Goal: Task Accomplishment & Management: Complete application form

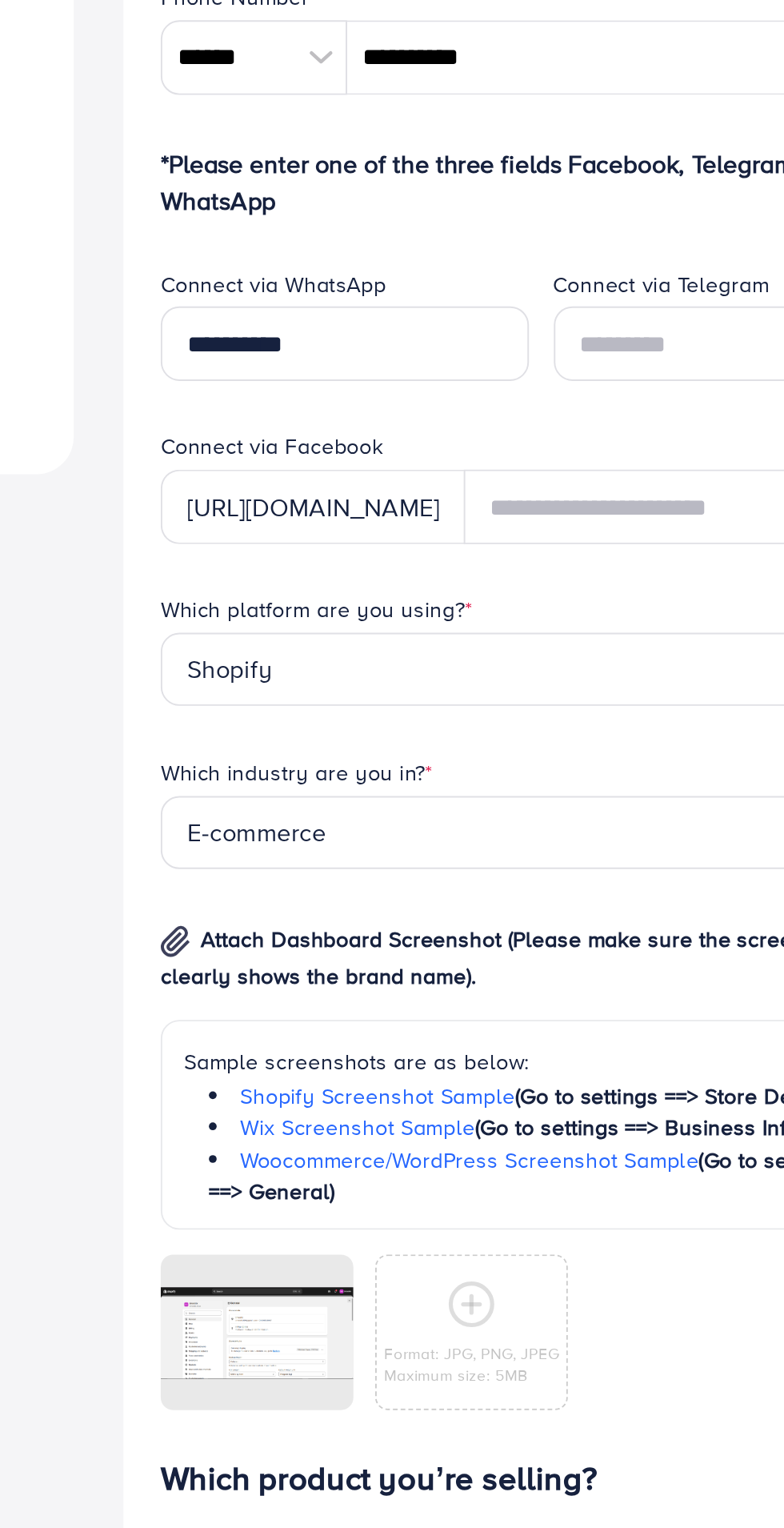
scroll to position [252, 0]
click at [0, 0] on div at bounding box center [0, 0] width 0 height 0
click at [0, 0] on icon at bounding box center [0, 0] width 0 height 0
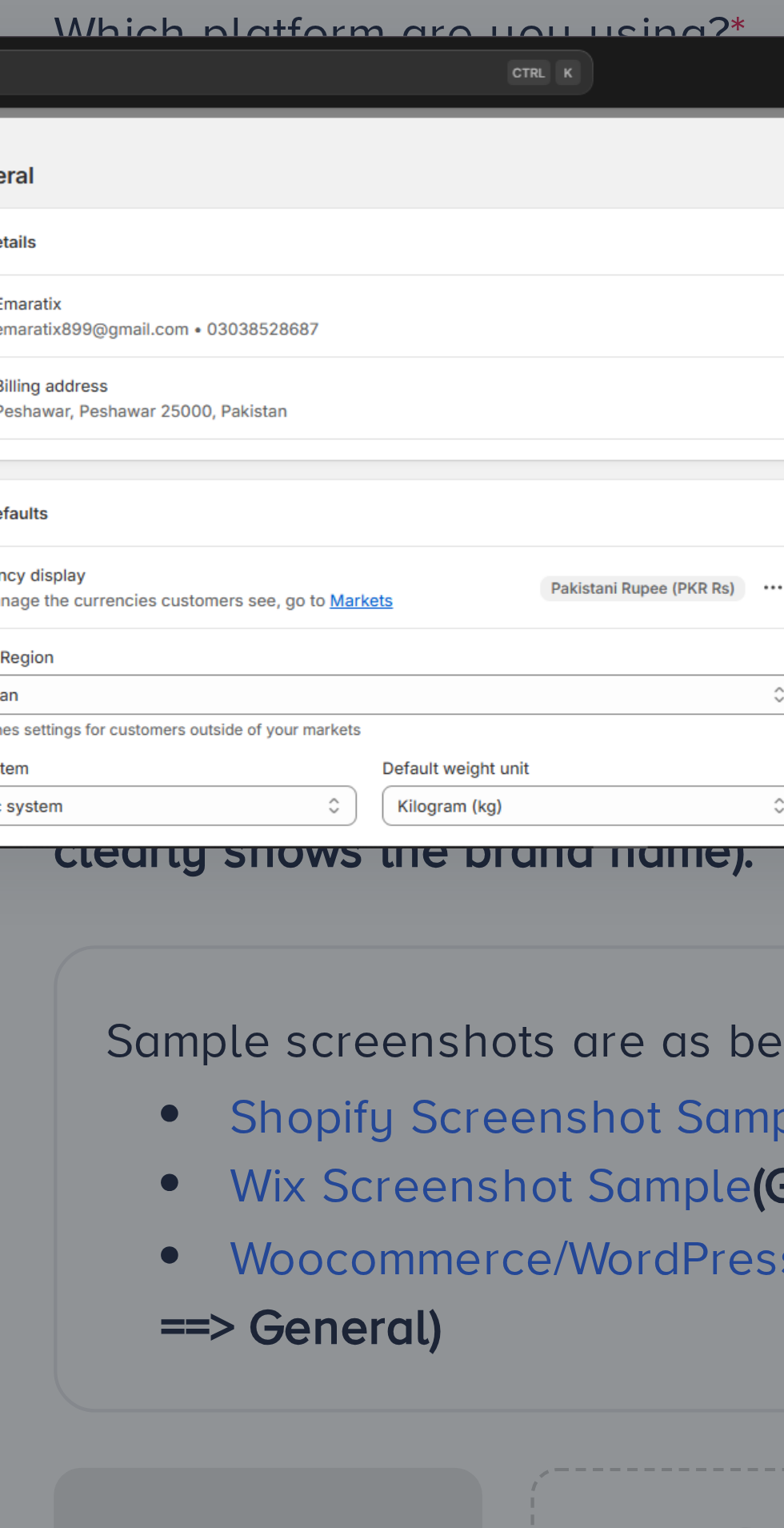
click at [455, 913] on div at bounding box center [392, 764] width 784 height 1528
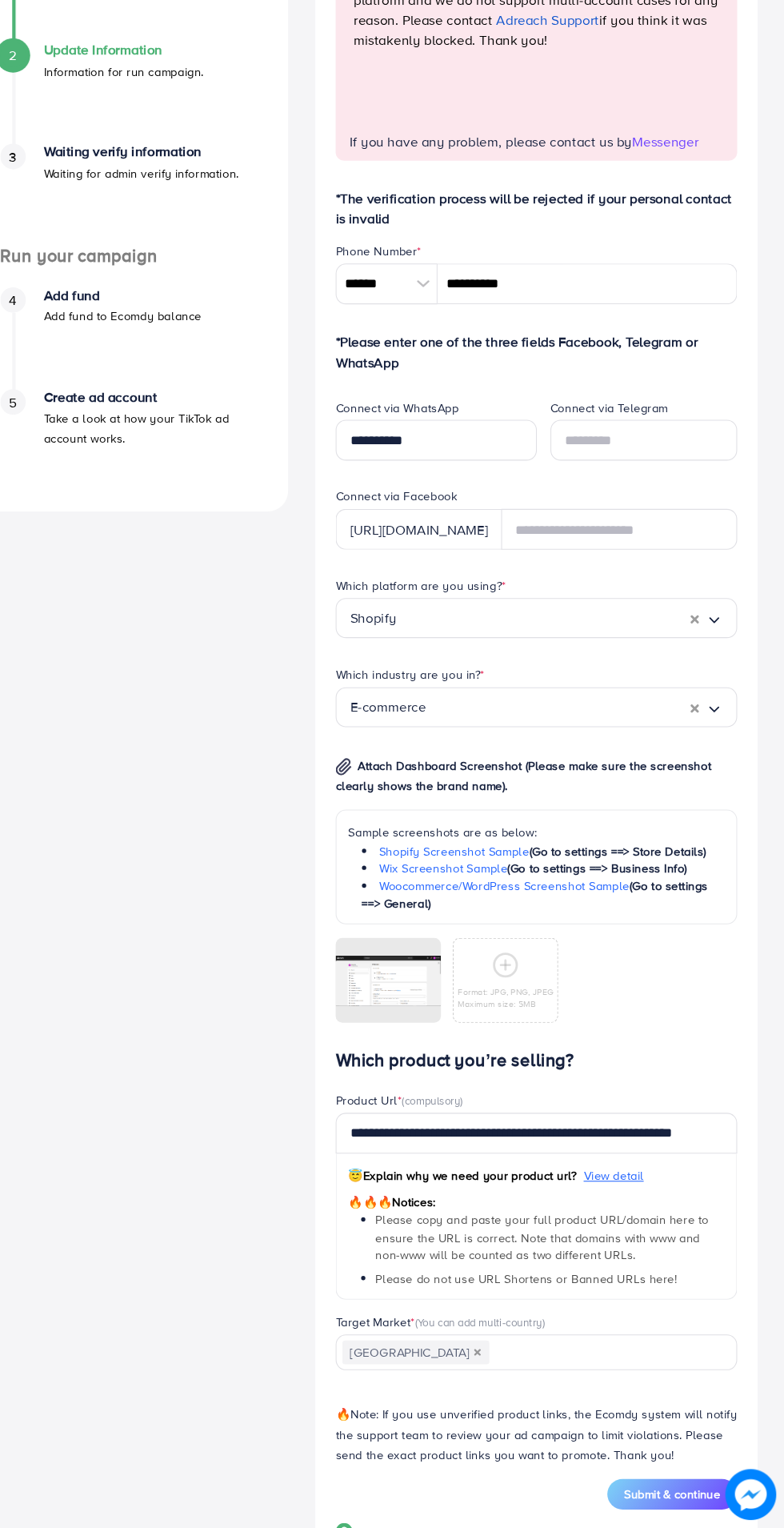
scroll to position [199, 0]
